Goal: Answer question/provide support

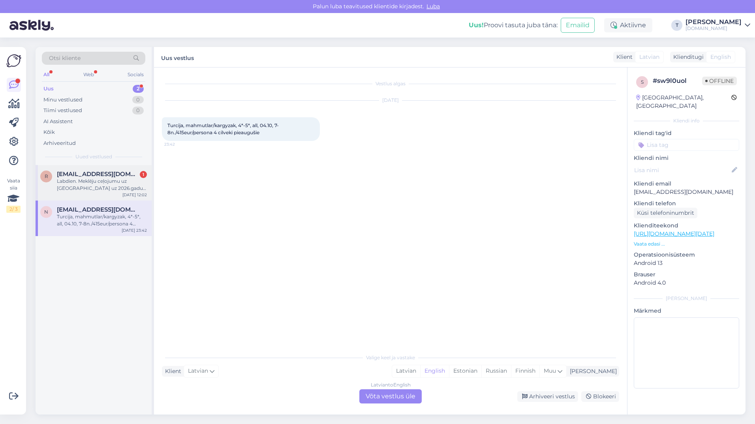
click at [83, 182] on div "Labdien. Meklēju ceļojumu uz [GEOGRAPHIC_DATA] uz 2026.gadu. Griɓētu aprīļa bei…" at bounding box center [102, 185] width 90 height 14
click at [86, 214] on div "Turcija, mahmutlar/kargyzak, 4*-5*, all, 04.10, 7-8n./415eur/persona 4 cilveki …" at bounding box center [102, 220] width 90 height 14
click at [380, 397] on div "Latvian to English Võta vestlus üle" at bounding box center [390, 396] width 62 height 14
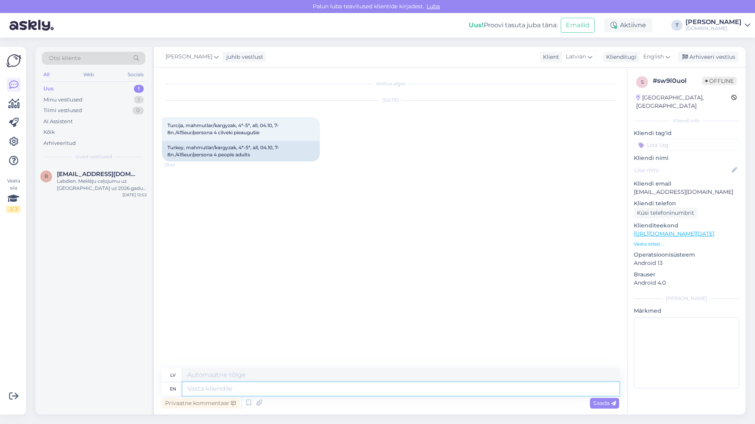
click at [346, 390] on textarea at bounding box center [400, 388] width 437 height 13
click at [657, 55] on span "English" at bounding box center [653, 57] width 21 height 9
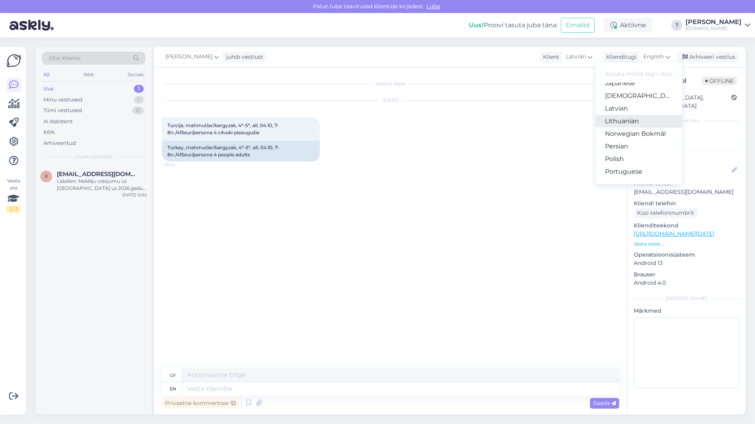
scroll to position [197, 0]
click at [623, 122] on link "Latvian" at bounding box center [638, 122] width 87 height 13
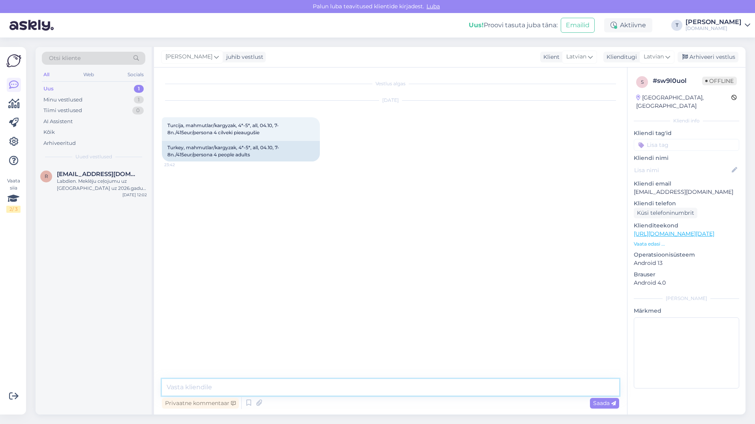
click at [242, 387] on textarea at bounding box center [390, 387] width 457 height 17
type textarea "Sveiki , aizsūtīju Jums uz epastu"
click at [117, 178] on div "Labdien. Meklēju ceļojumu uz [GEOGRAPHIC_DATA] uz 2026.gadu. Griɓētu aprīļa bei…" at bounding box center [102, 185] width 90 height 14
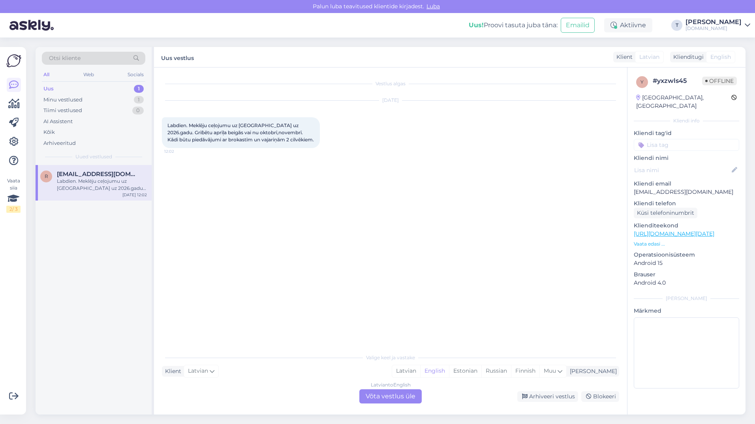
click at [390, 399] on div "Latvian to English Võta vestlus üle" at bounding box center [390, 396] width 62 height 14
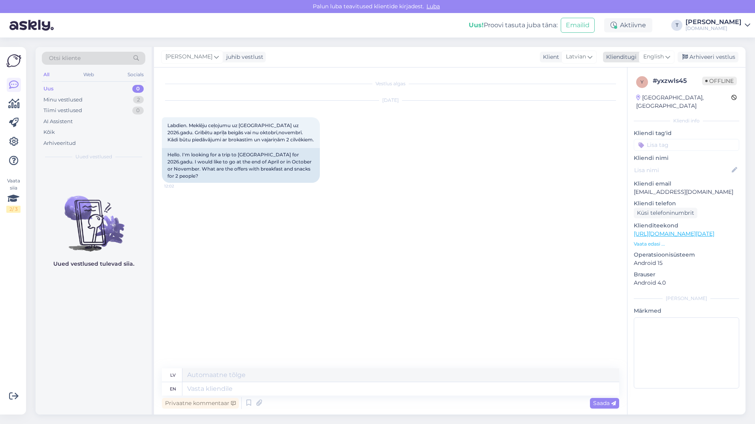
click at [655, 58] on span "English" at bounding box center [653, 57] width 21 height 9
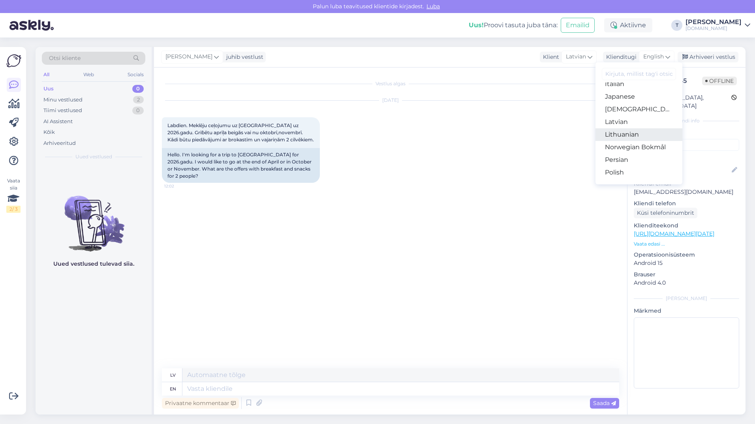
click at [619, 132] on link "Lithuanian" at bounding box center [638, 134] width 87 height 13
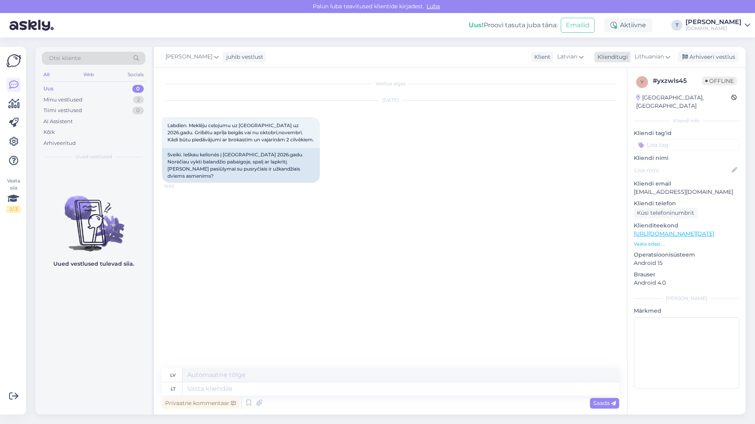
click at [653, 54] on span "Lithuanian" at bounding box center [648, 57] width 29 height 9
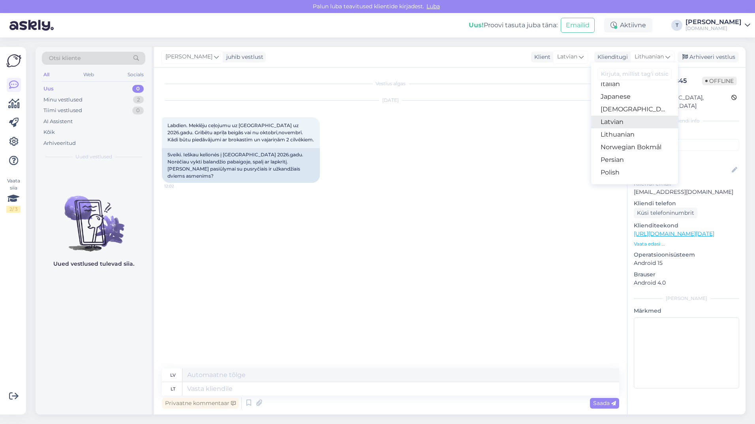
click at [621, 122] on link "Latvian" at bounding box center [634, 122] width 87 height 13
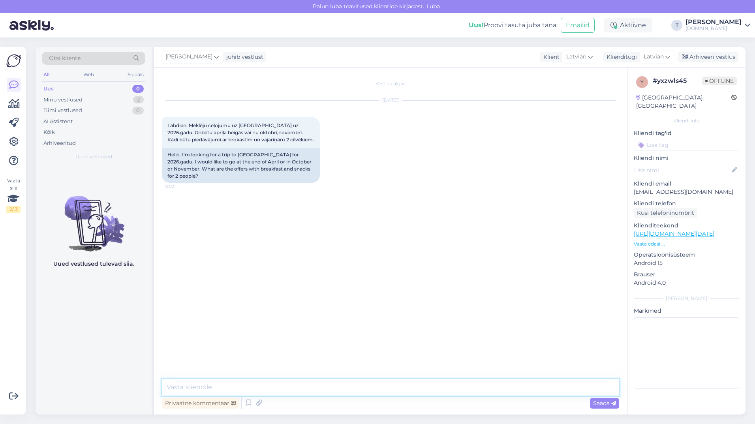
click at [225, 383] on textarea at bounding box center [390, 387] width 457 height 17
type textarea "Sveiki , es atsūtīšu Jums uz epastu piedāvājumu"
click at [653, 231] on div "Klienditeekond [URL][DOMAIN_NAME][DATE] Vaata edasi ..." at bounding box center [686, 234] width 105 height 26
click at [653, 240] on div "y # yxzwls45 Offline [GEOGRAPHIC_DATA], [GEOGRAPHIC_DATA] Kliendi info Kliendi …" at bounding box center [686, 234] width 118 height 333
click at [653, 240] on p "Vaata edasi ..." at bounding box center [686, 243] width 105 height 7
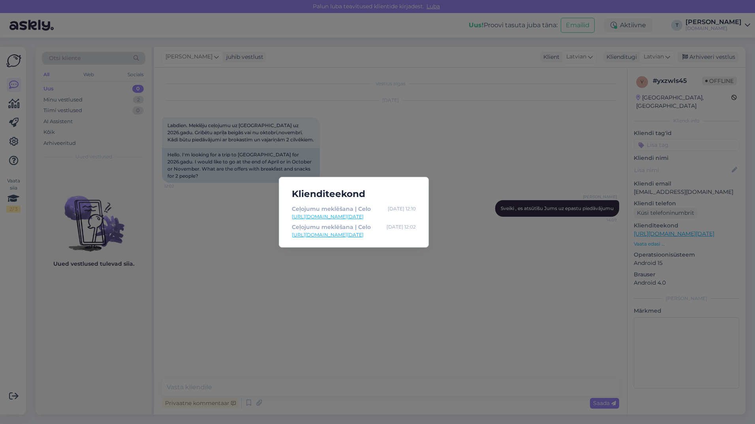
click at [432, 275] on div "Klienditeekond Ceļojumu meklēšana | Celo [DATE] 12:10 [URL][DOMAIN_NAME][DATE] …" at bounding box center [377, 212] width 755 height 424
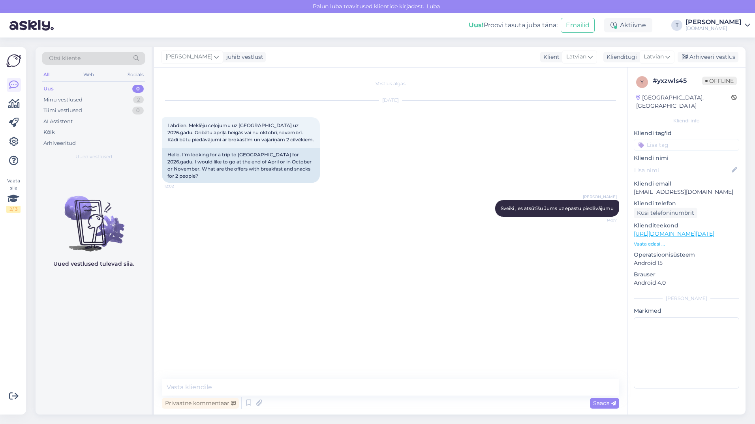
click at [649, 240] on p "Vaata edasi ..." at bounding box center [686, 243] width 105 height 7
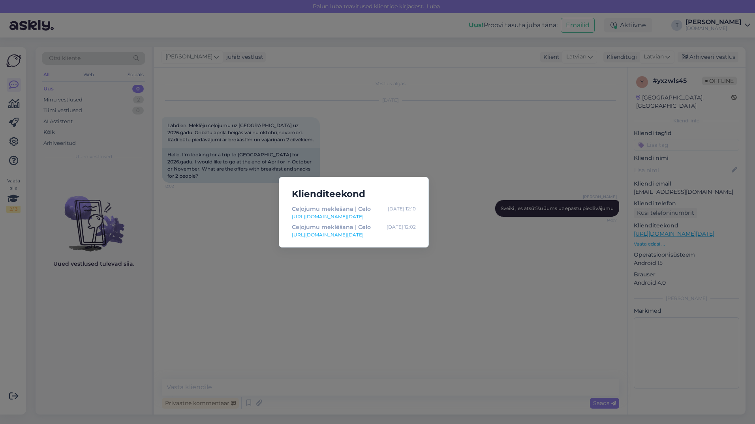
click at [349, 216] on link "[URL][DOMAIN_NAME][DATE]" at bounding box center [354, 216] width 124 height 7
click at [575, 152] on div "Klienditeekond Ceļojumu meklēšana | Celo [DATE] 12:10 [URL][DOMAIN_NAME][DATE] …" at bounding box center [377, 212] width 755 height 424
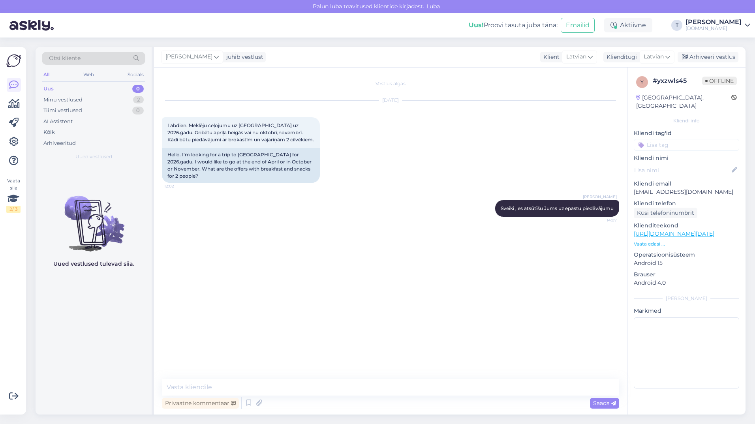
click at [660, 188] on p "[EMAIL_ADDRESS][DOMAIN_NAME]" at bounding box center [686, 192] width 105 height 8
copy p "[EMAIL_ADDRESS][DOMAIN_NAME]"
drag, startPoint x: 263, startPoint y: 140, endPoint x: 163, endPoint y: 123, distance: 100.6
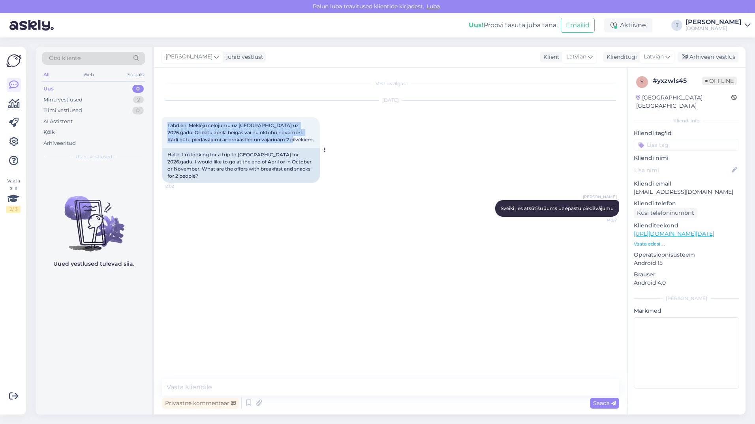
click at [163, 123] on div "Labdien. Meklēju ceļojumu uz [GEOGRAPHIC_DATA] uz 2026.gadu. Griɓētu aprīļa bei…" at bounding box center [241, 132] width 158 height 31
drag, startPoint x: 163, startPoint y: 123, endPoint x: 178, endPoint y: 131, distance: 17.3
copy span "Labdien. Meklēju ceļojumu uz [GEOGRAPHIC_DATA] uz 2026.gadu. Griɓētu aprīļa bei…"
